Goal: Information Seeking & Learning: Learn about a topic

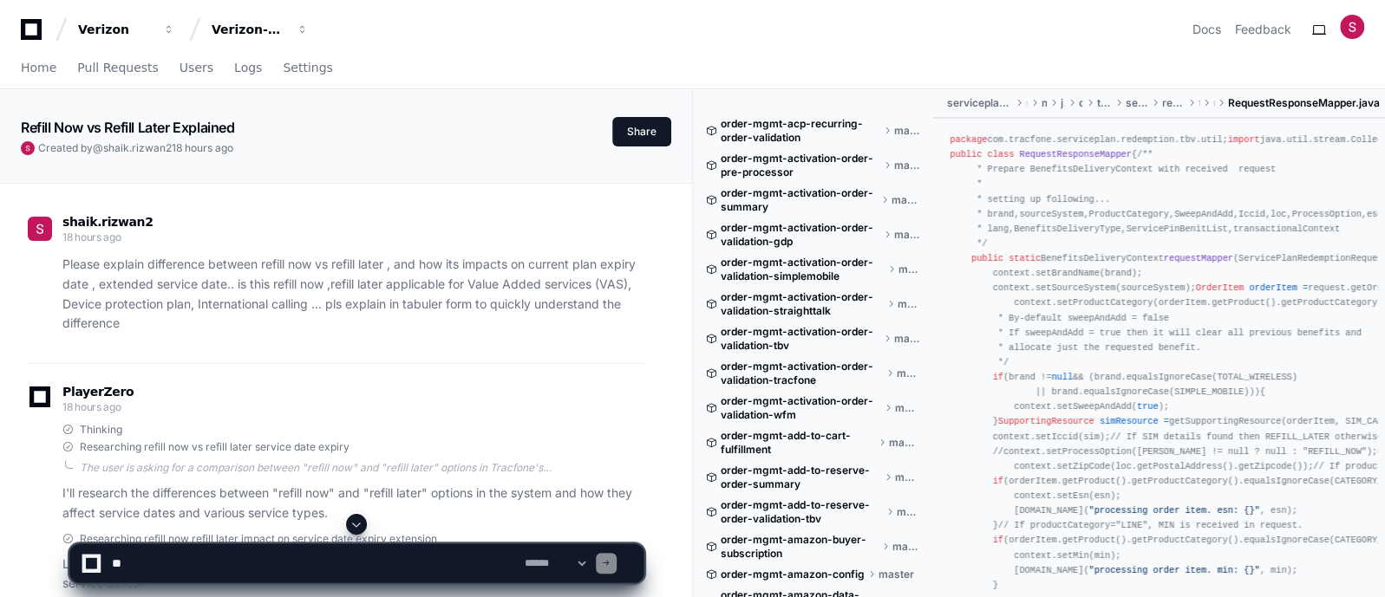
click at [360, 526] on span at bounding box center [356, 525] width 14 height 14
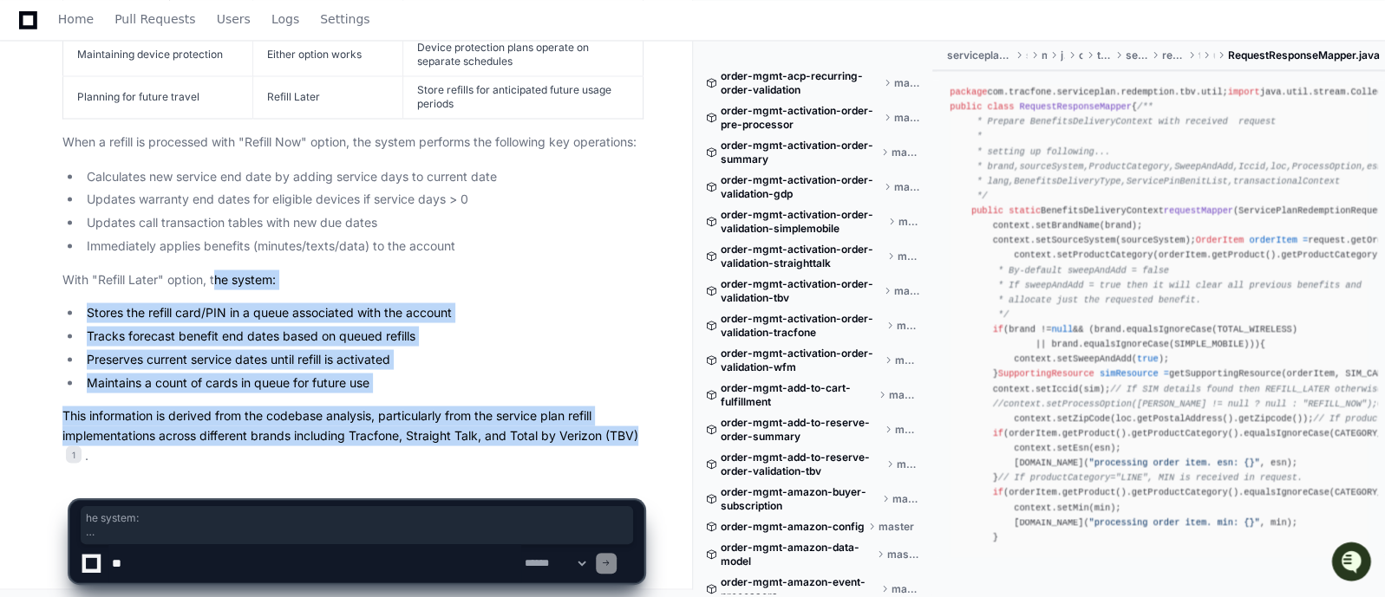
drag, startPoint x: 649, startPoint y: 431, endPoint x: 215, endPoint y: 264, distance: 464.5
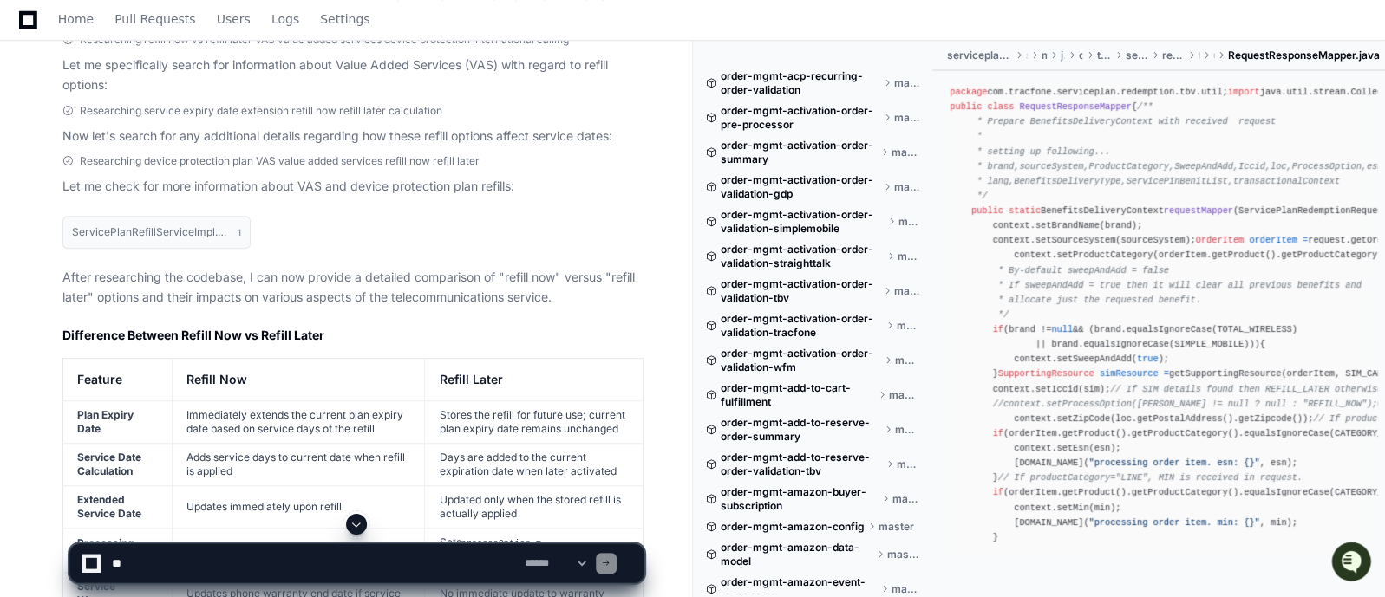
scroll to position [613, 0]
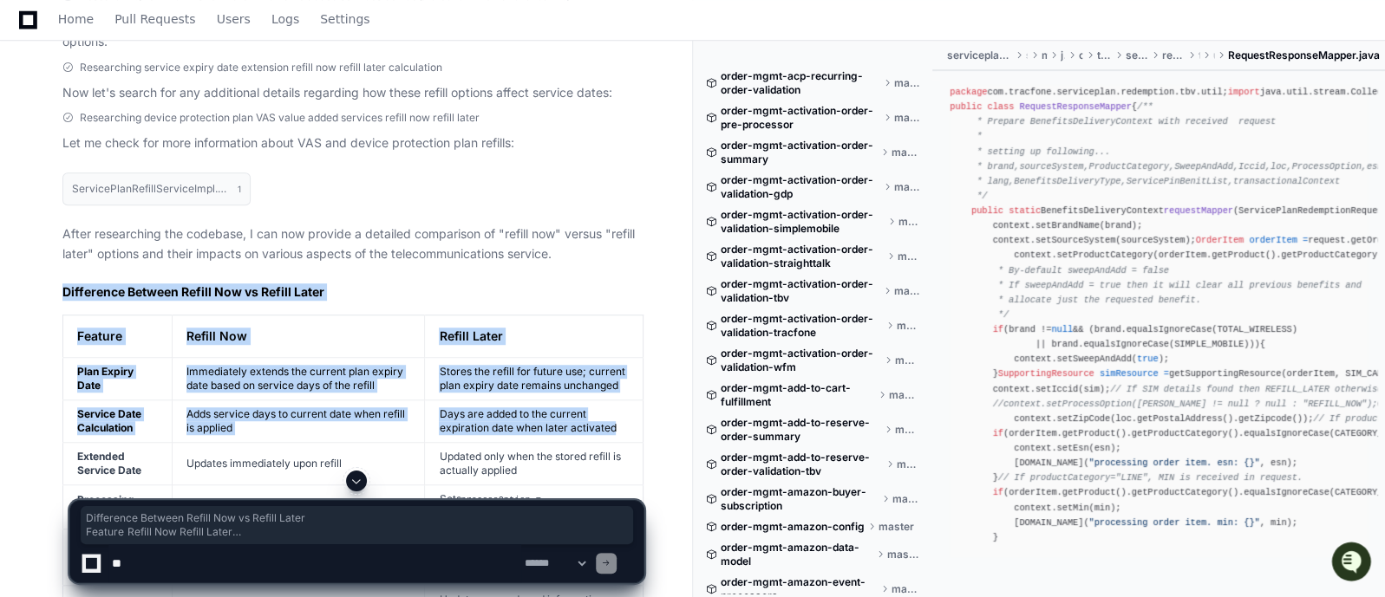
drag, startPoint x: 63, startPoint y: 288, endPoint x: 620, endPoint y: 427, distance: 573.8
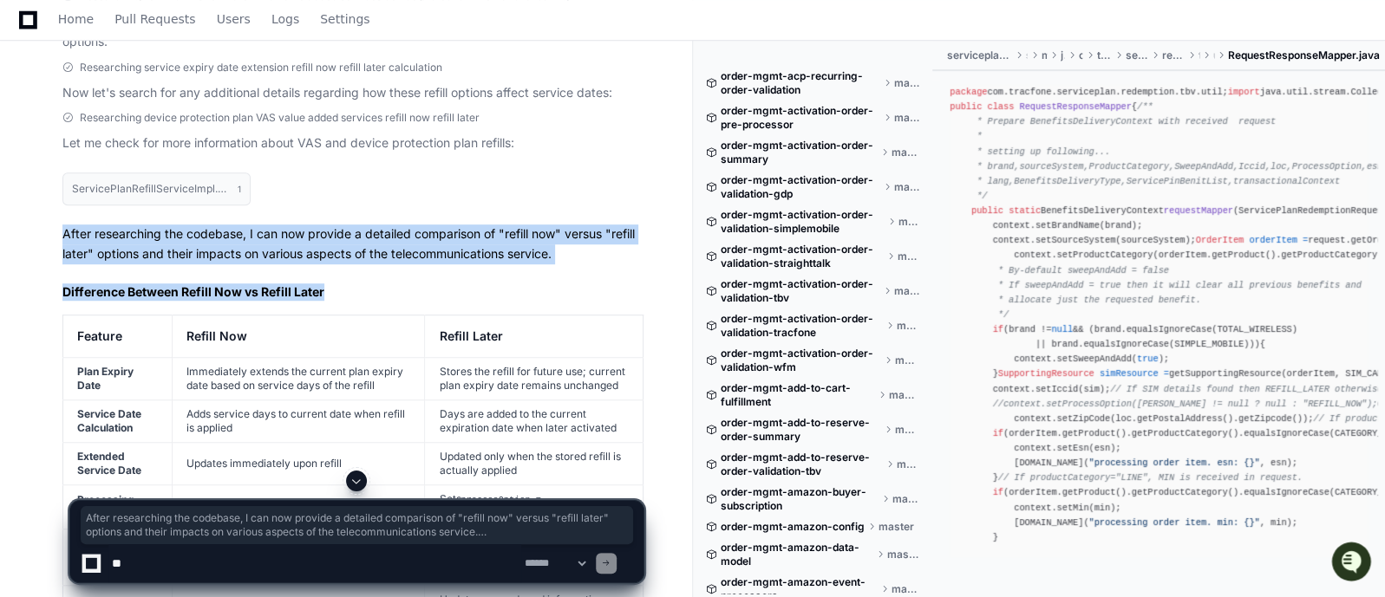
drag, startPoint x: 61, startPoint y: 232, endPoint x: 597, endPoint y: 295, distance: 539.6
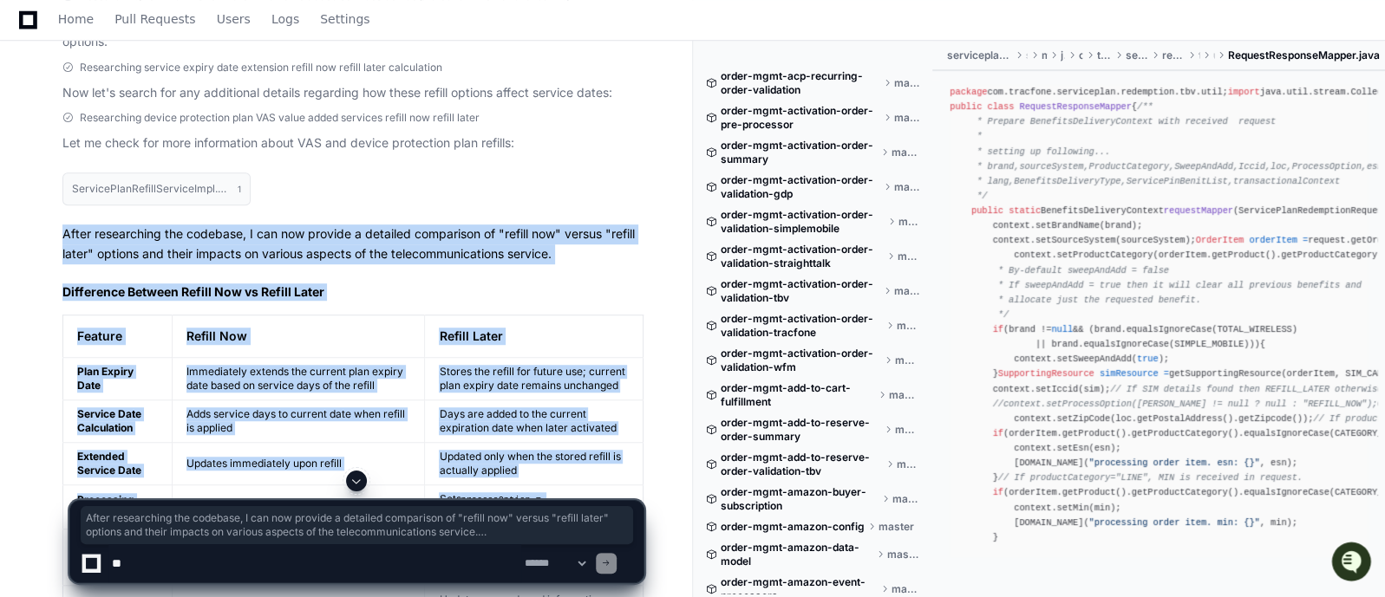
click at [356, 481] on span at bounding box center [356, 481] width 14 height 14
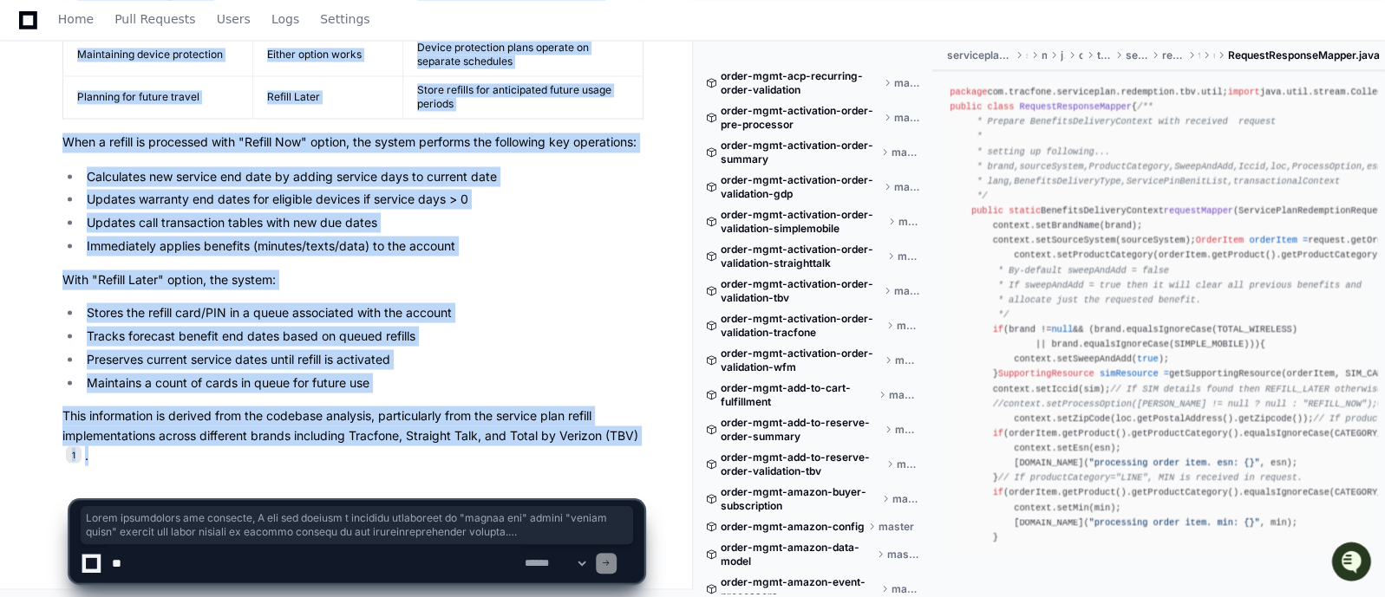
click at [273, 450] on p "This information is derived from the codebase analysis, particularly from the s…" at bounding box center [352, 435] width 581 height 59
copy article "After researching the codebase, I can now provide a detailed comparison of "ref…"
